Goal: Navigation & Orientation: Find specific page/section

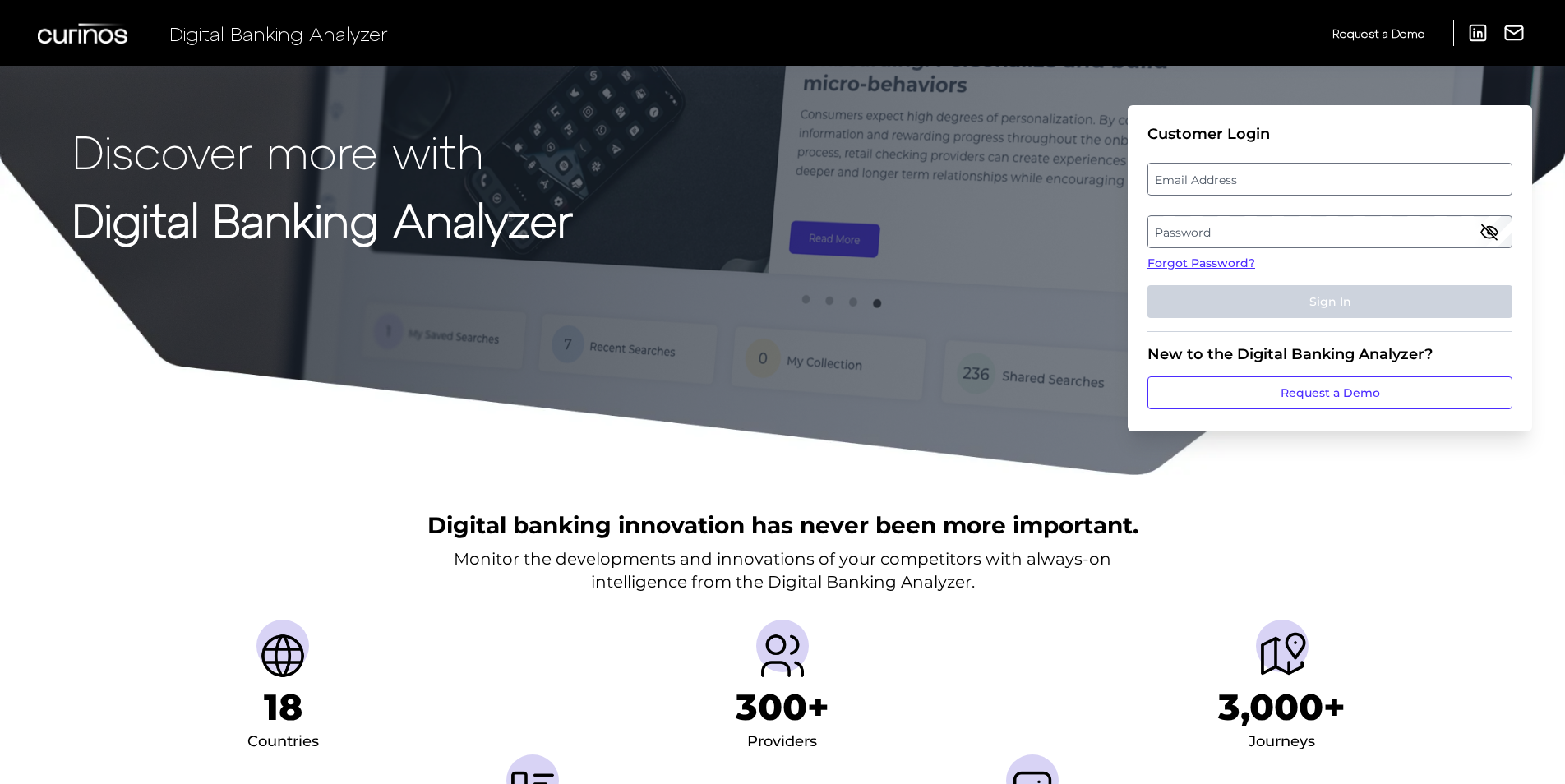
click at [1218, 184] on label "Email Address" at bounding box center [1330, 179] width 363 height 30
click at [1218, 184] on input "email" at bounding box center [1330, 179] width 365 height 32
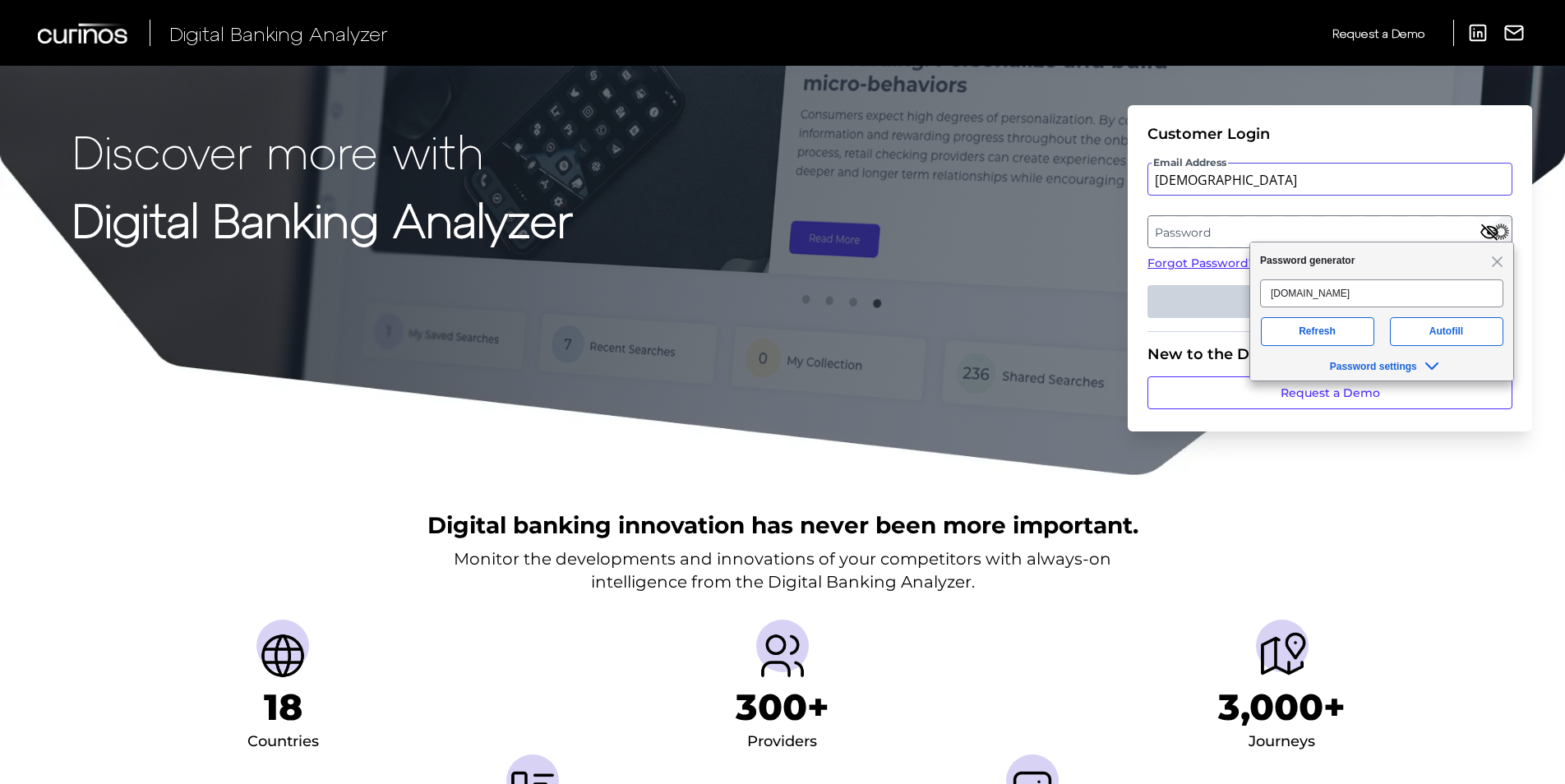
click at [1219, 187] on input "[DEMOGRAPHIC_DATA]" at bounding box center [1330, 179] width 365 height 32
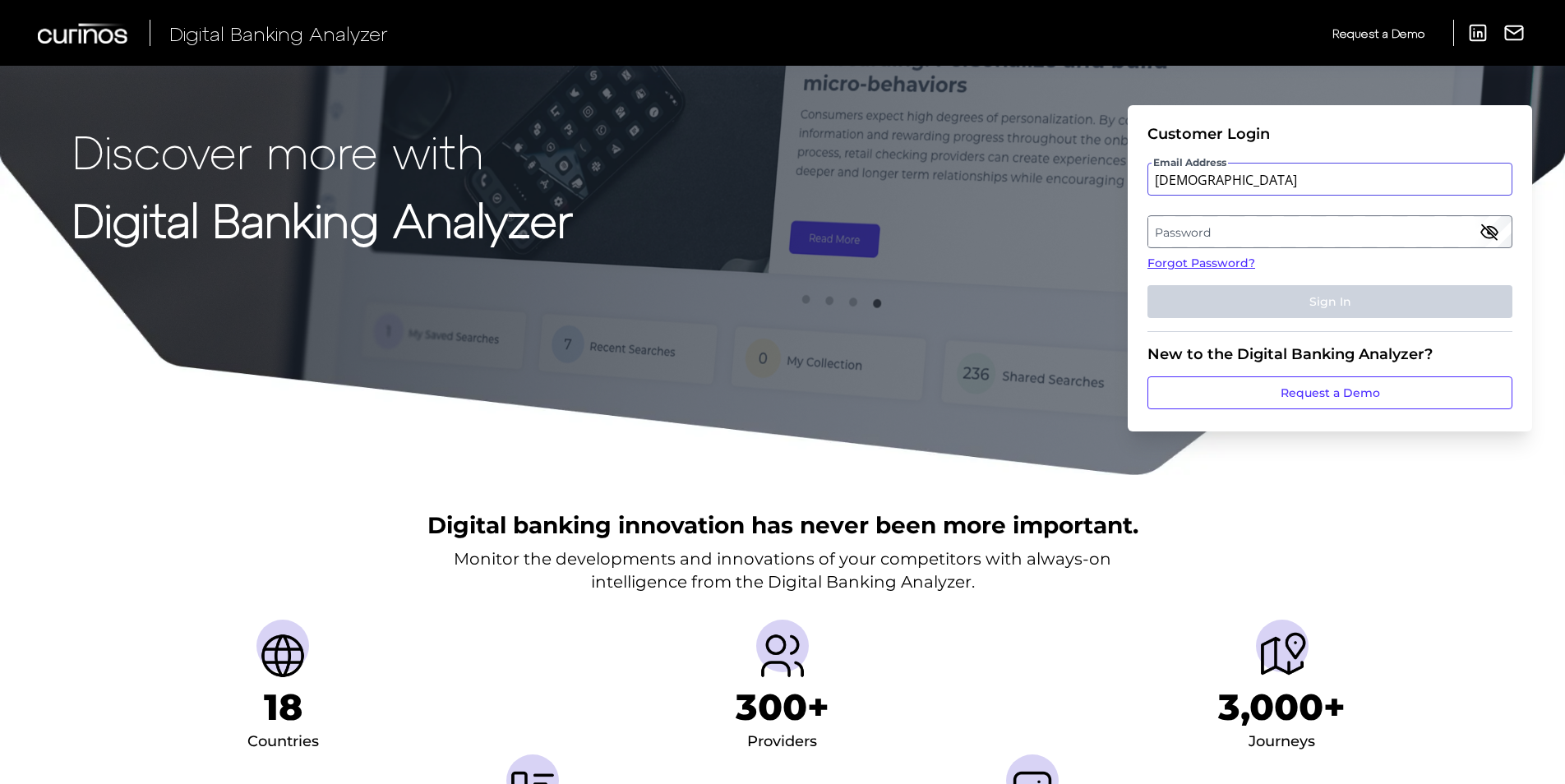
type input "[PERSON_NAME][EMAIL_ADDRESS][PERSON_NAME][DOMAIN_NAME]"
click at [1236, 232] on label "Password" at bounding box center [1330, 232] width 363 height 30
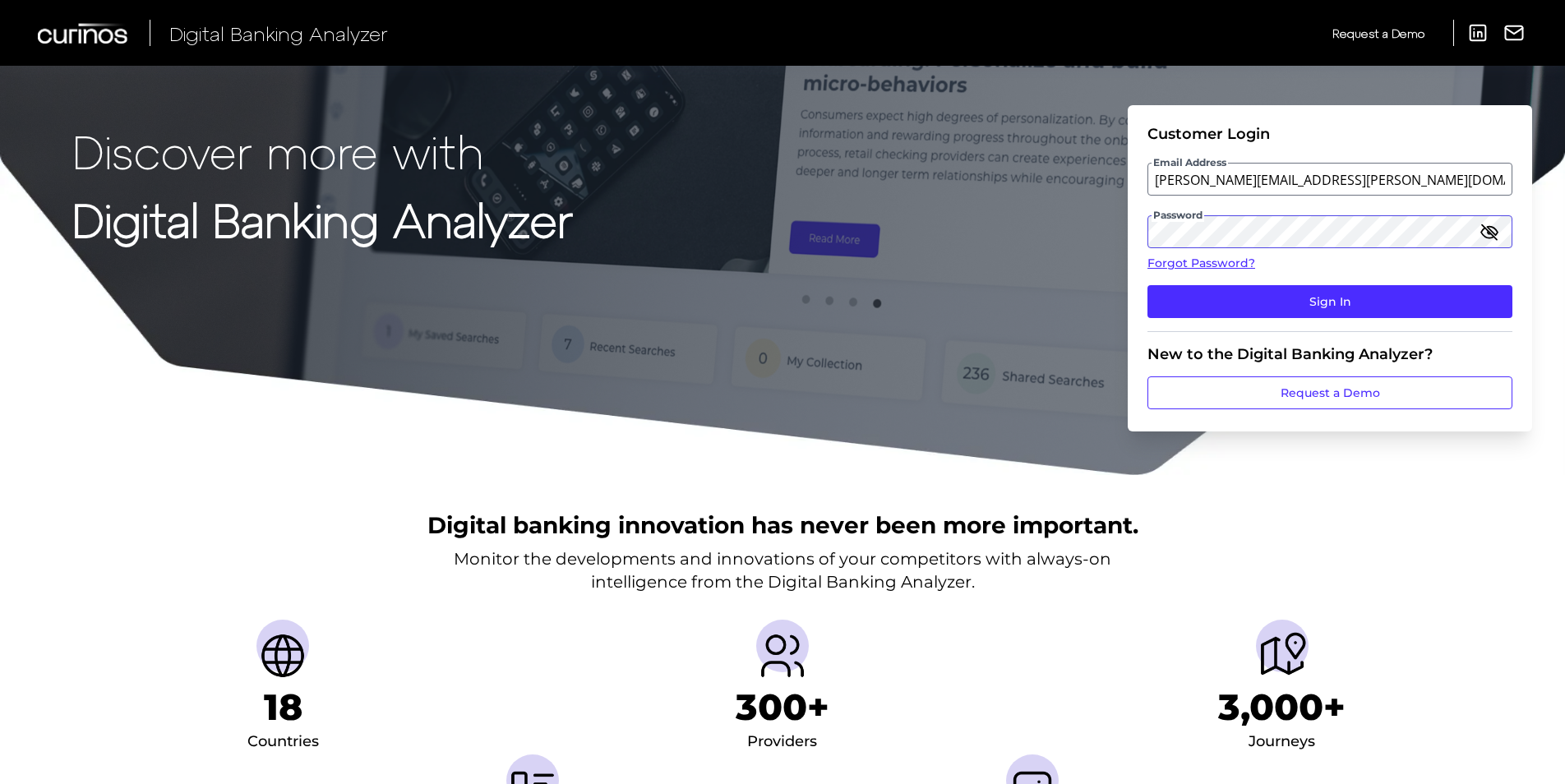
click at [1148, 285] on button "Sign In" at bounding box center [1330, 301] width 365 height 32
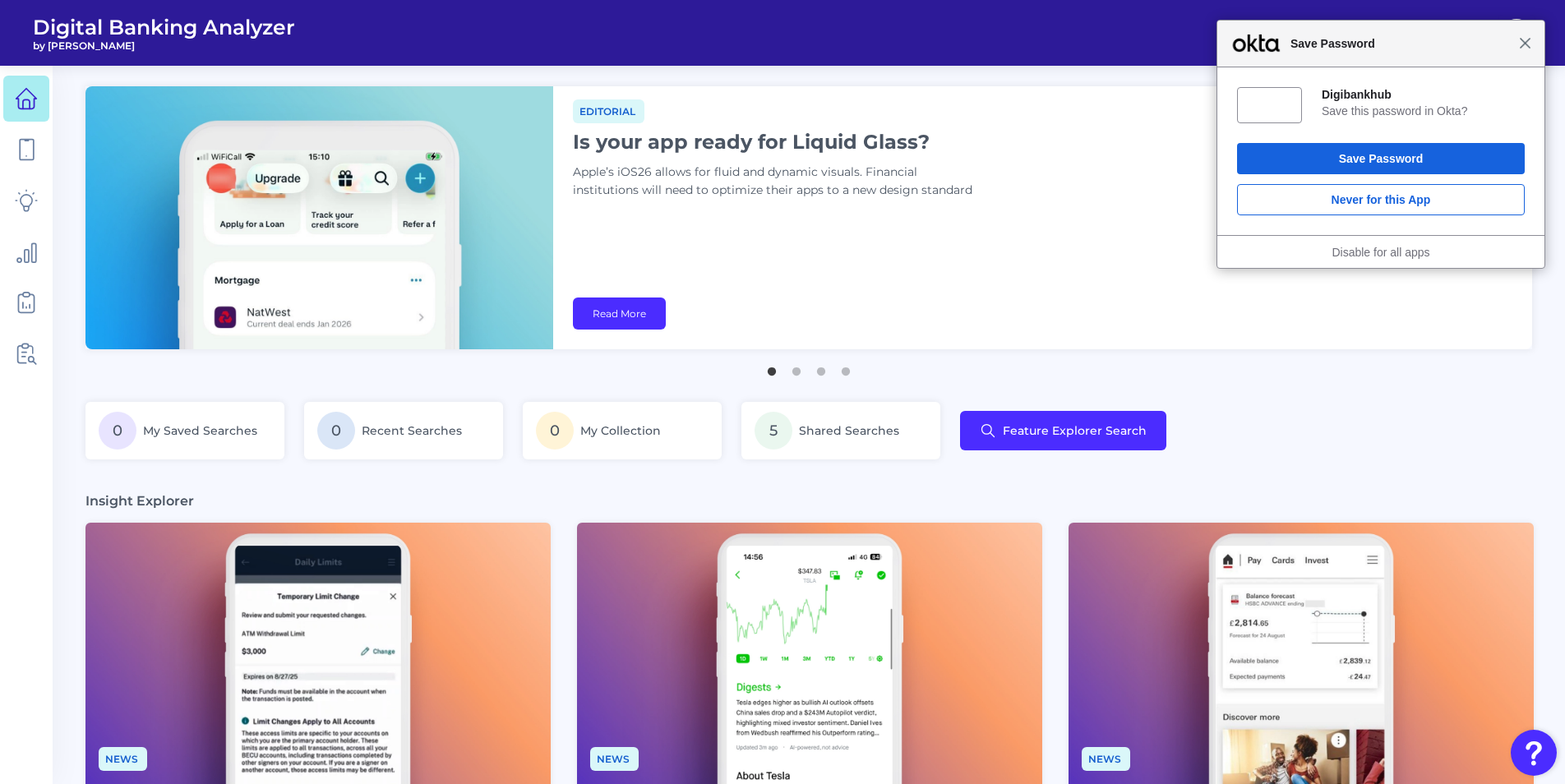
click at [1523, 45] on span "Close" at bounding box center [1525, 43] width 12 height 12
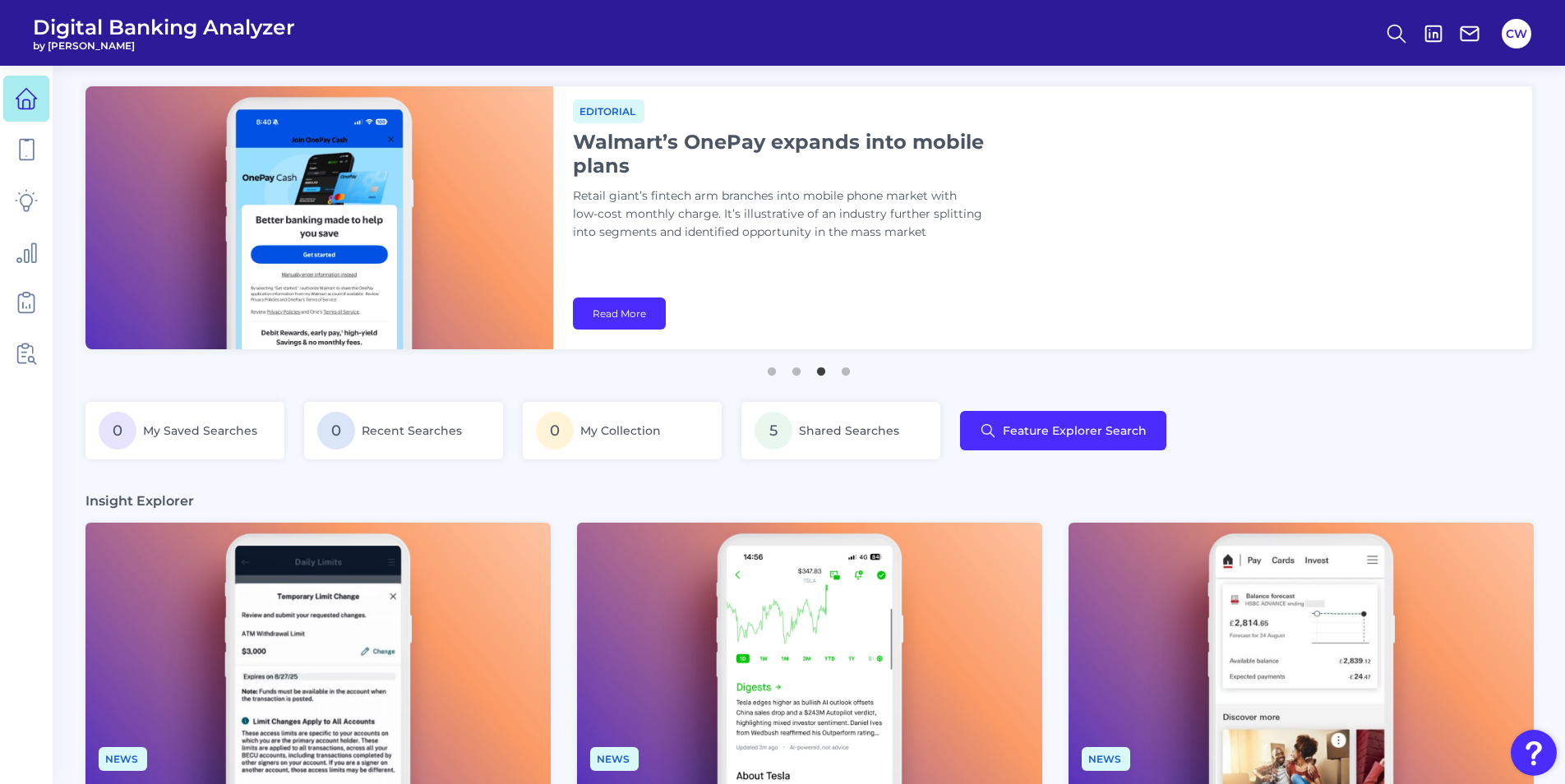
scroll to position [247, 0]
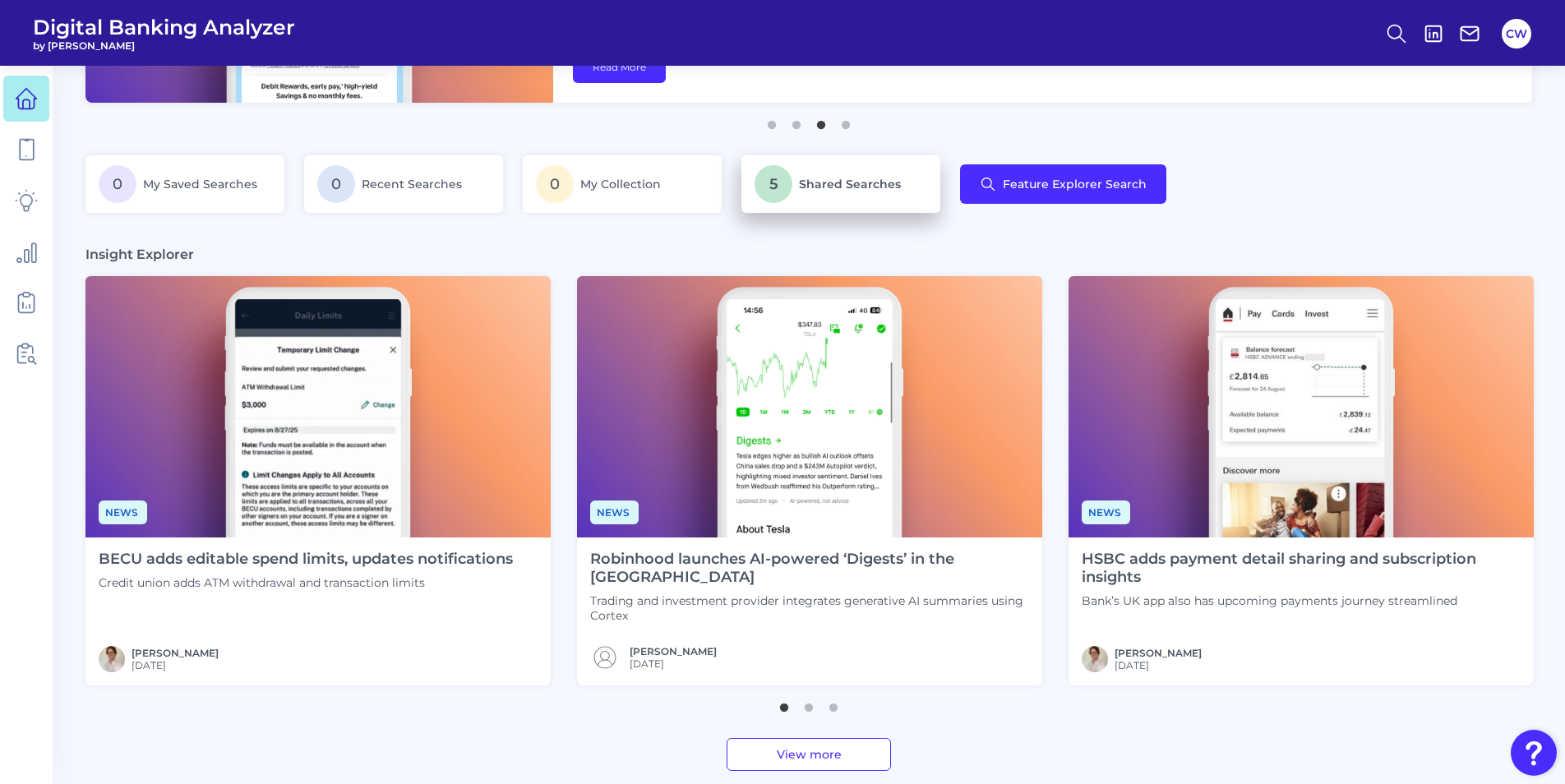
click at [875, 175] on p "5 Shared Searches" at bounding box center [841, 183] width 172 height 38
